Goal: Task Accomplishment & Management: Manage account settings

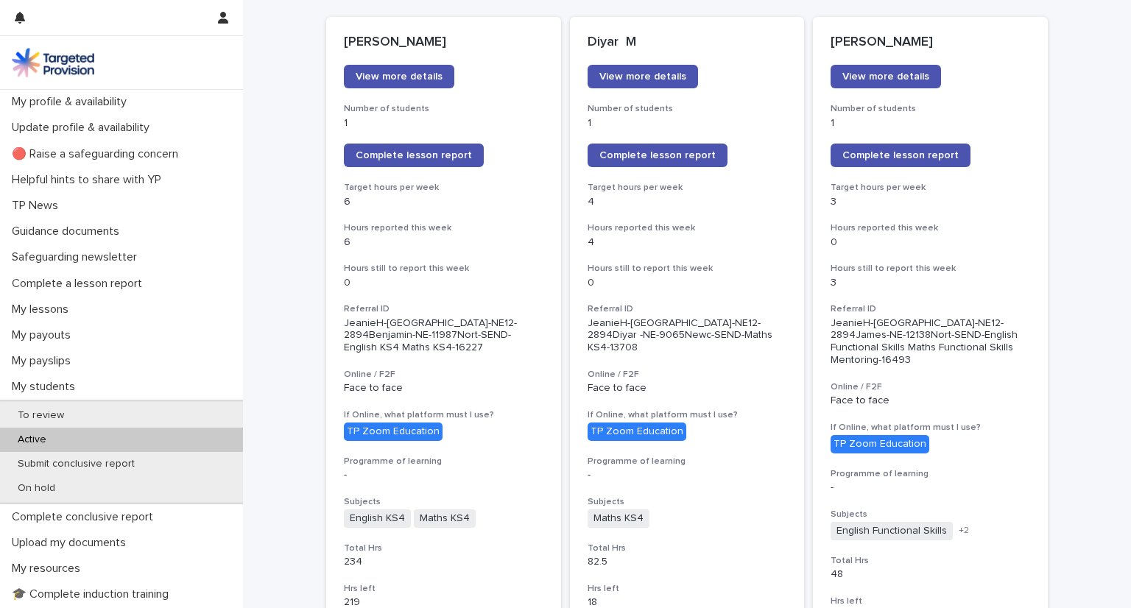
scroll to position [147, 0]
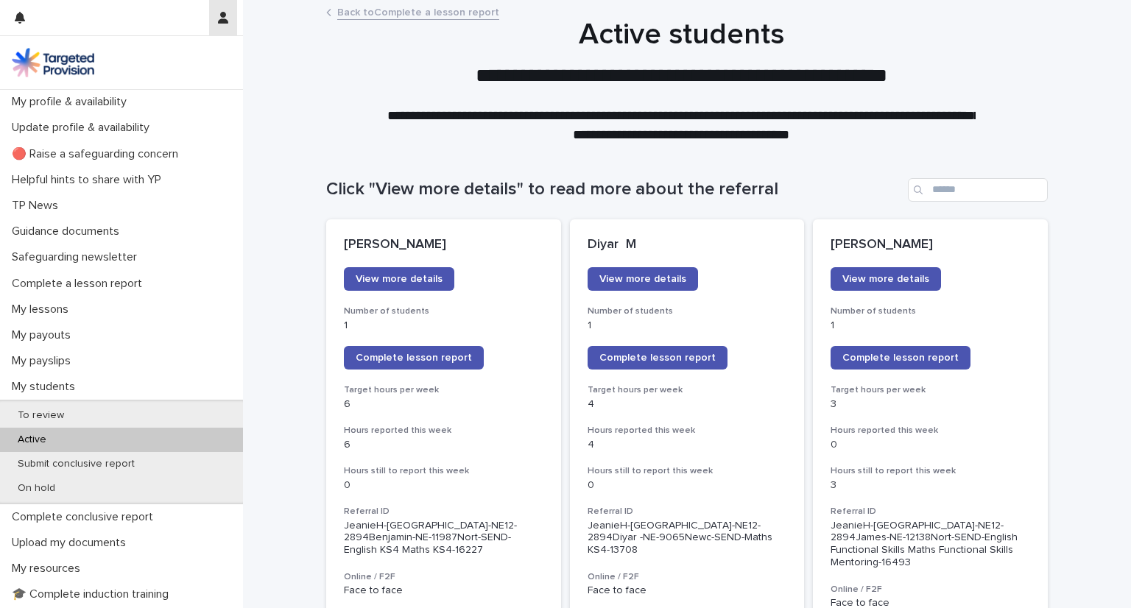
click at [217, 15] on button "button" at bounding box center [223, 17] width 28 height 35
click at [169, 59] on p "Log Out" at bounding box center [180, 62] width 93 height 25
